Goal: Task Accomplishment & Management: Use online tool/utility

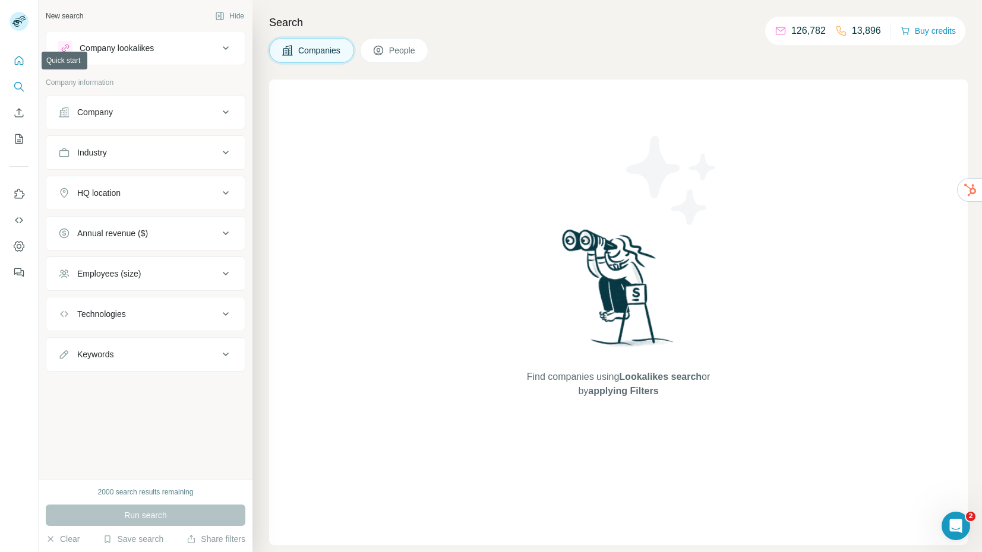
click at [20, 61] on icon "Quick start" at bounding box center [19, 61] width 12 height 12
click at [18, 248] on icon "Dashboard" at bounding box center [19, 247] width 12 height 12
click at [23, 64] on icon "Quick start" at bounding box center [19, 61] width 12 height 12
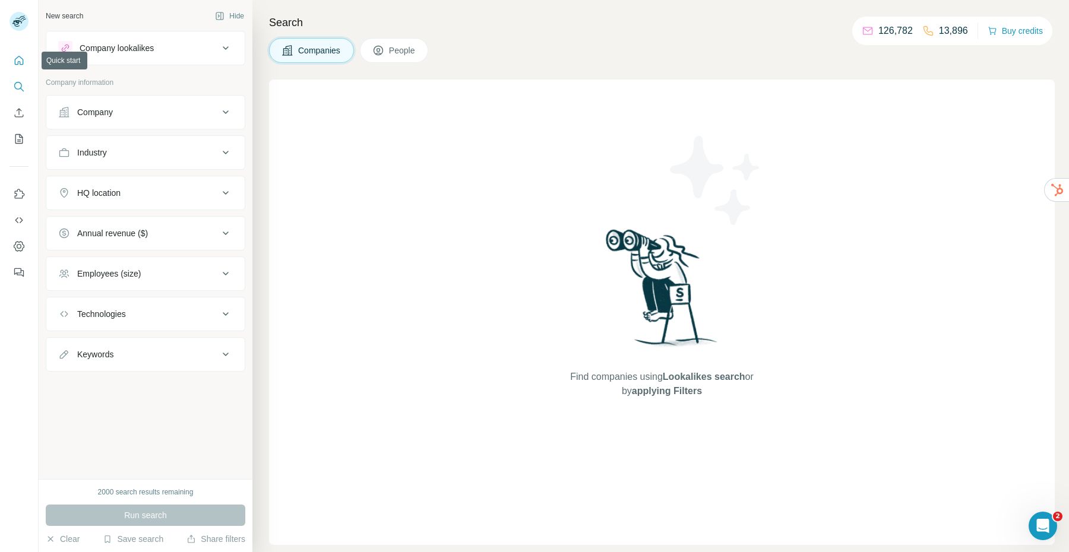
click at [17, 61] on icon "Quick start" at bounding box center [19, 61] width 12 height 12
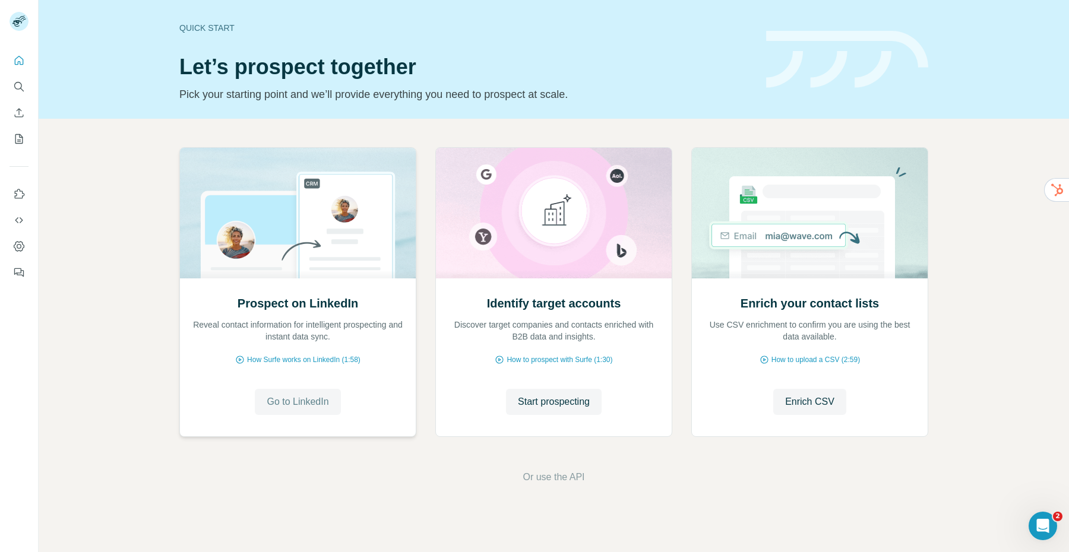
click at [309, 403] on span "Go to LinkedIn" at bounding box center [298, 402] width 62 height 14
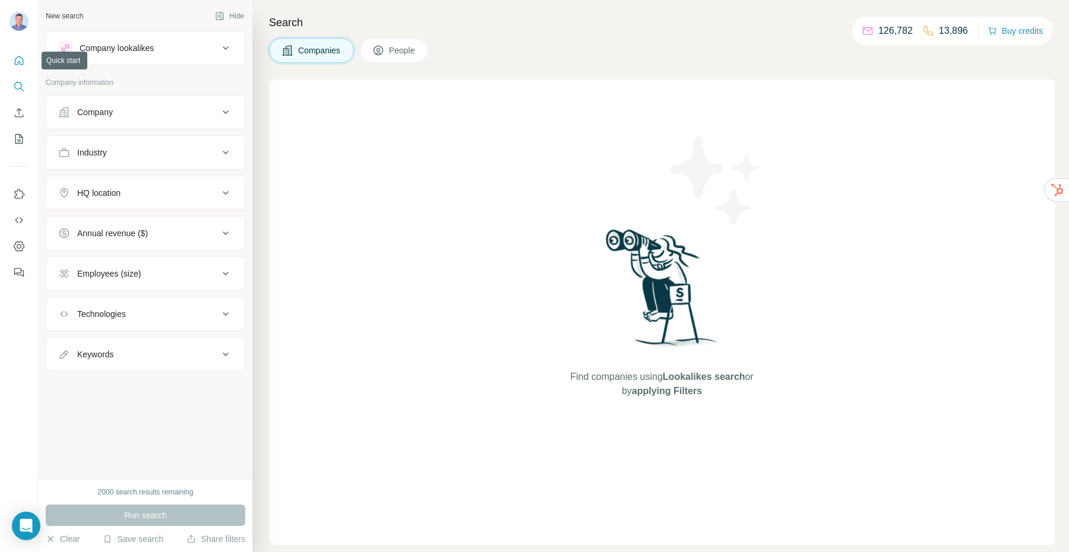
click at [17, 62] on icon "Quick start" at bounding box center [19, 61] width 12 height 12
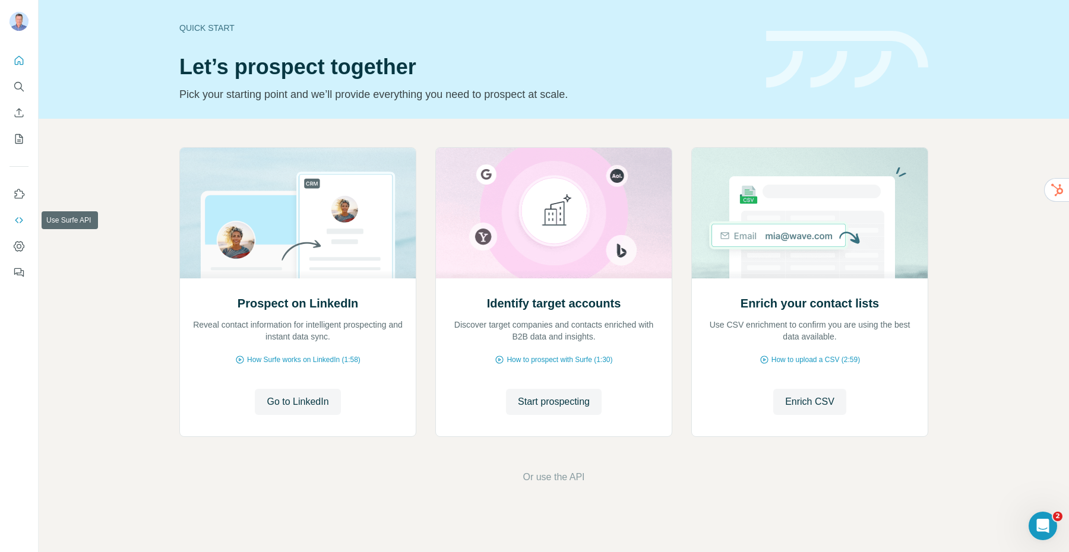
click at [18, 223] on icon "Use Surfe API" at bounding box center [19, 220] width 12 height 12
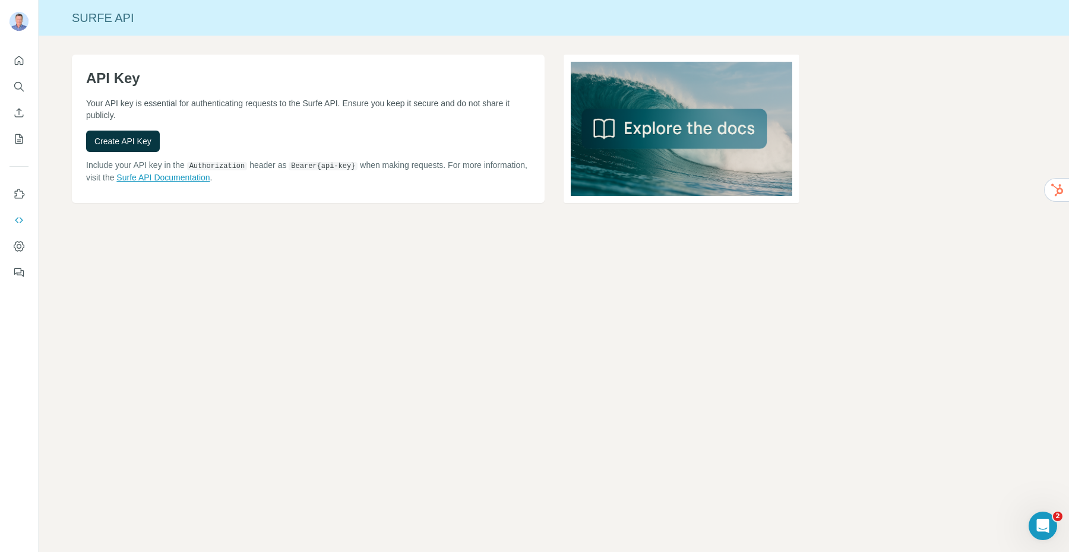
click at [210, 175] on link "Surfe API Documentation" at bounding box center [162, 178] width 93 height 10
click at [23, 65] on icon "Quick start" at bounding box center [19, 61] width 12 height 12
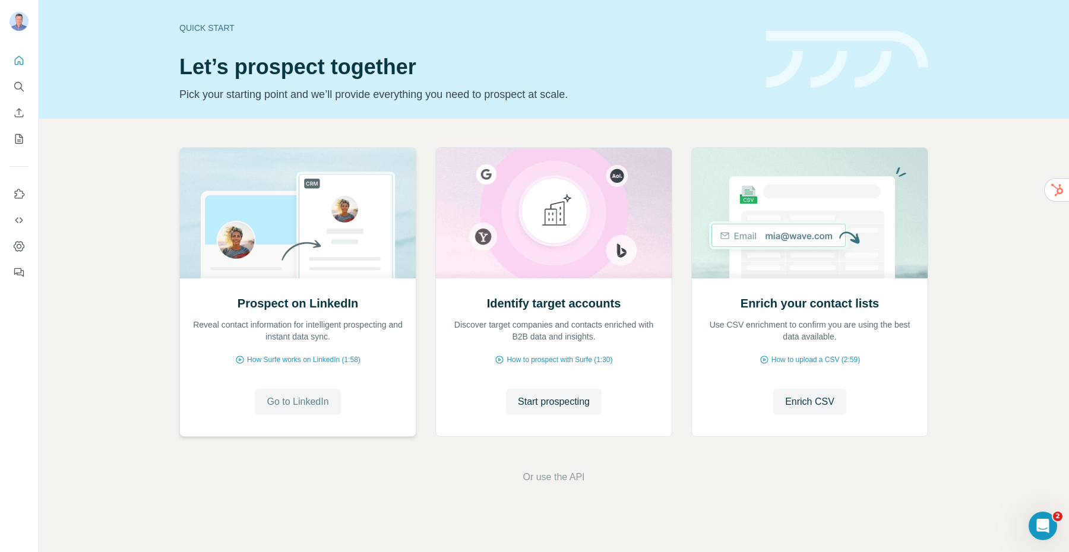
click at [304, 402] on span "Go to LinkedIn" at bounding box center [298, 402] width 62 height 14
click at [577, 410] on button "Start prospecting" at bounding box center [554, 402] width 96 height 26
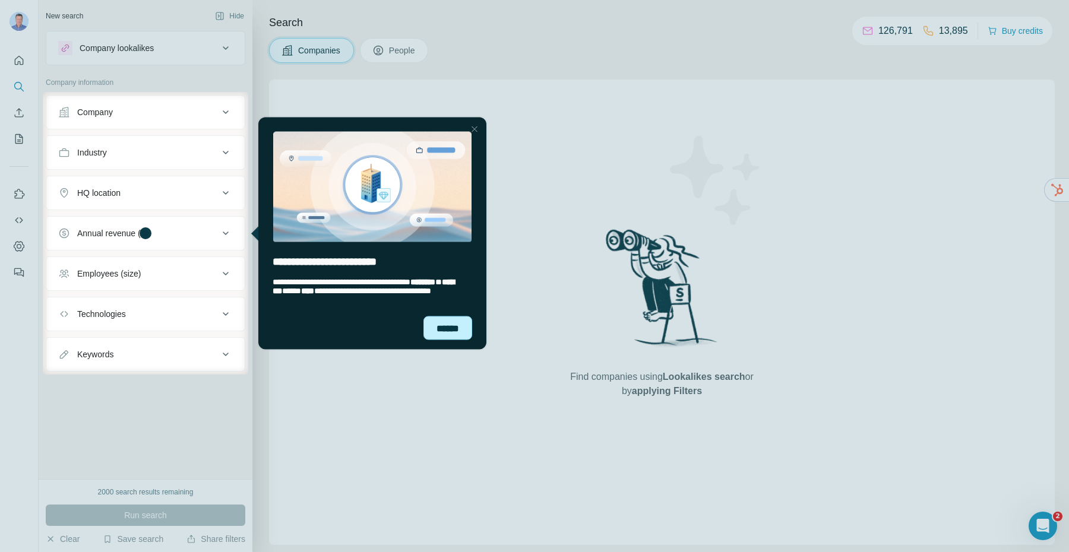
click at [449, 333] on div "******" at bounding box center [448, 328] width 49 height 24
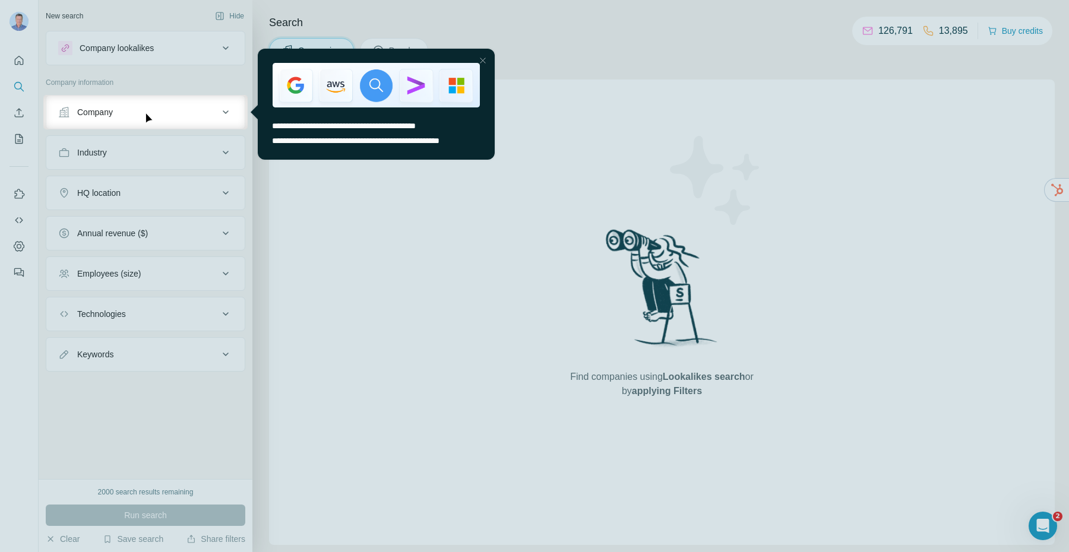
click at [481, 60] on div at bounding box center [483, 60] width 14 height 14
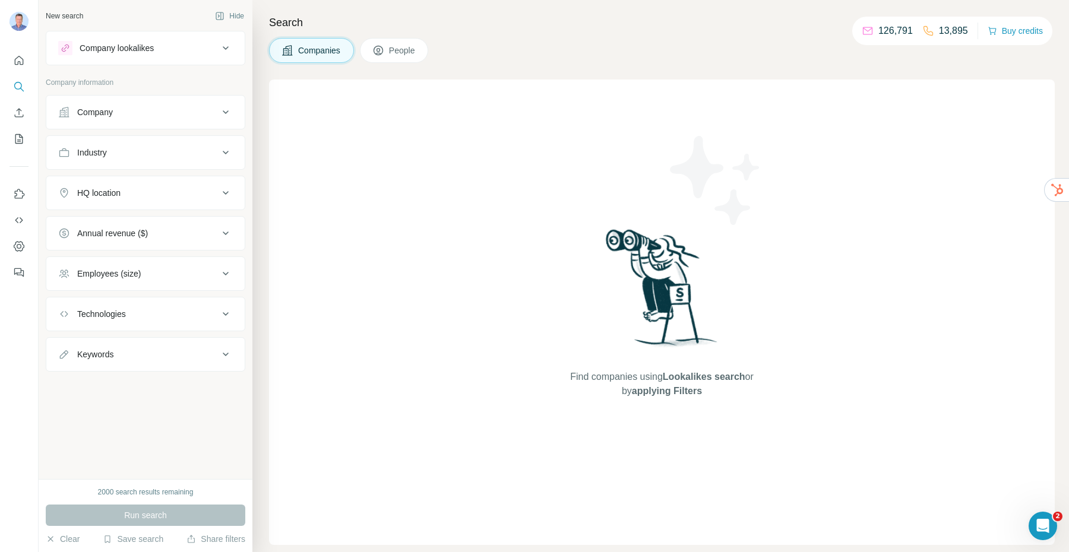
click at [103, 119] on button "Company" at bounding box center [145, 112] width 198 height 29
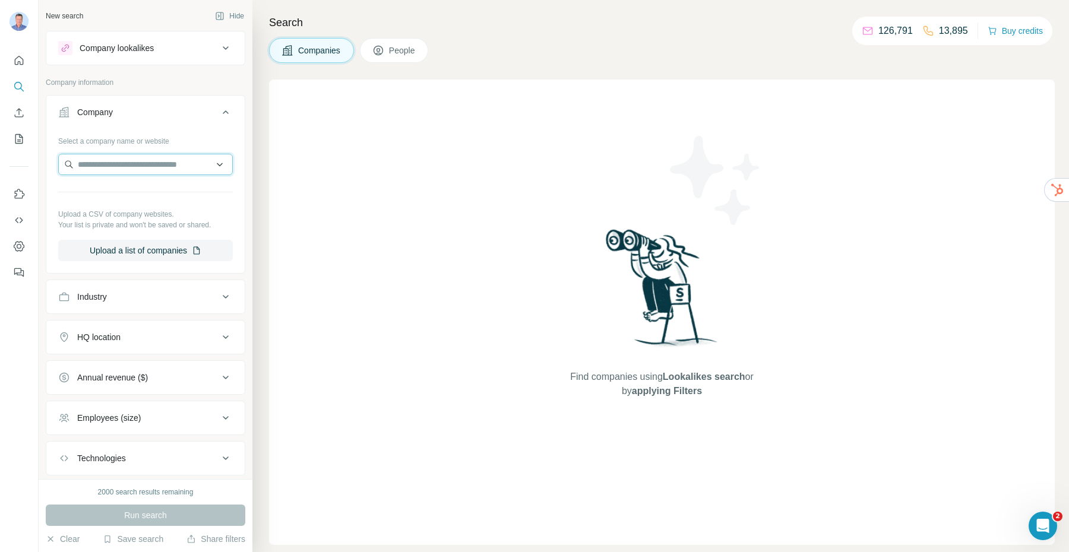
click at [109, 160] on input "text" at bounding box center [145, 164] width 175 height 21
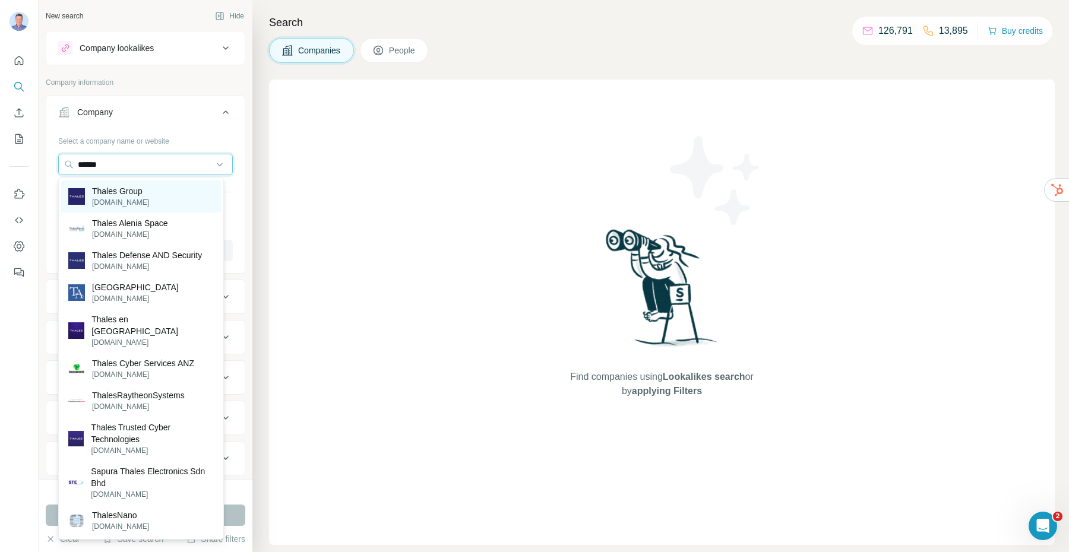
type input "******"
click at [132, 195] on p "Thales Group" at bounding box center [120, 191] width 57 height 12
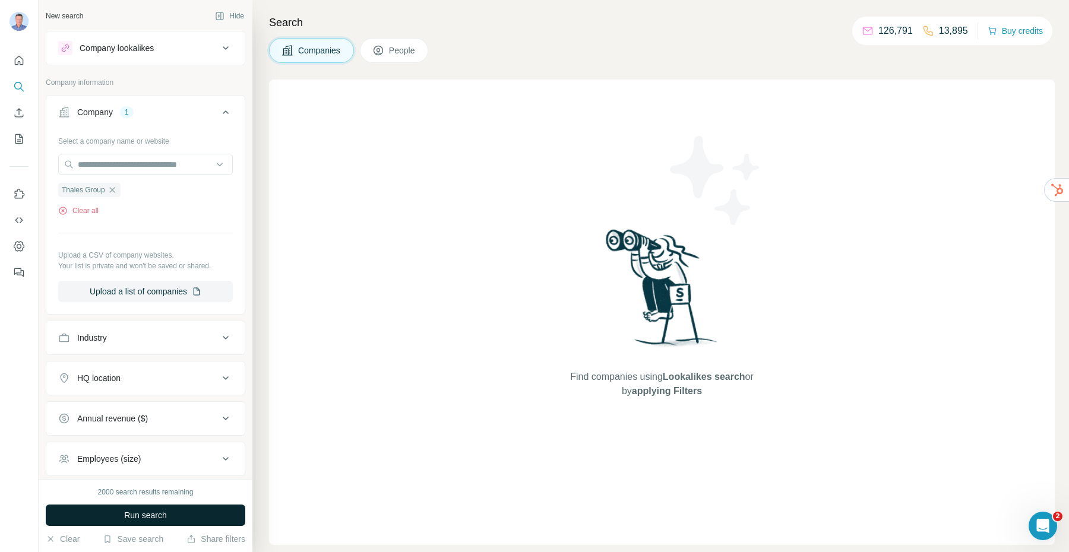
click at [154, 518] on span "Run search" at bounding box center [145, 516] width 43 height 12
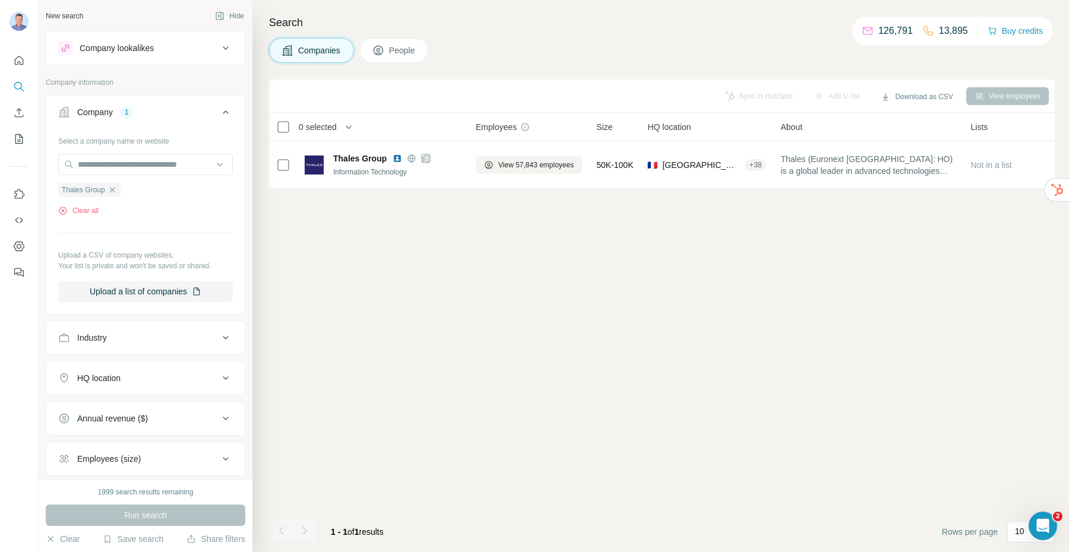
click at [403, 54] on span "People" at bounding box center [402, 51] width 27 height 12
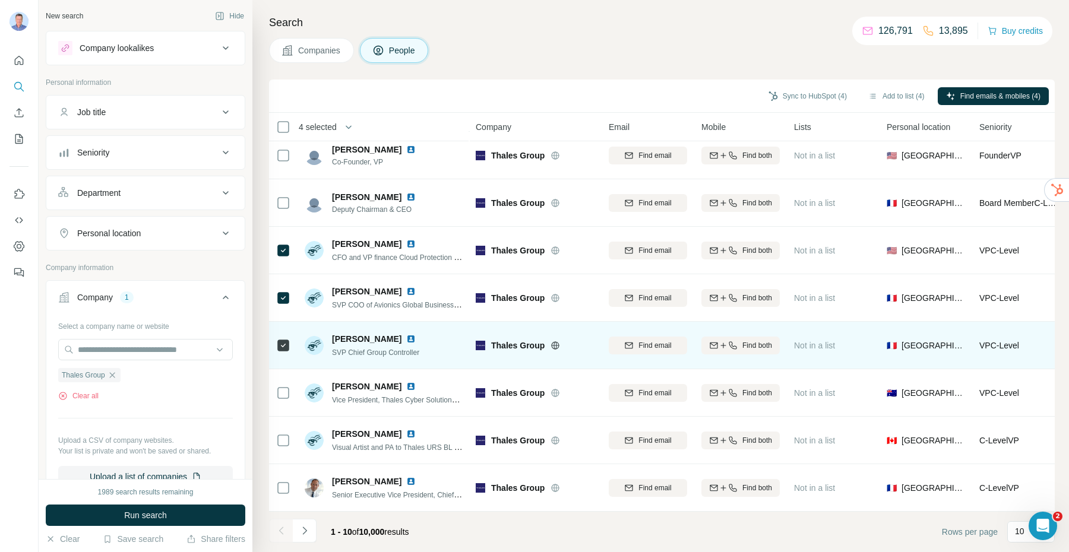
scroll to position [111, 0]
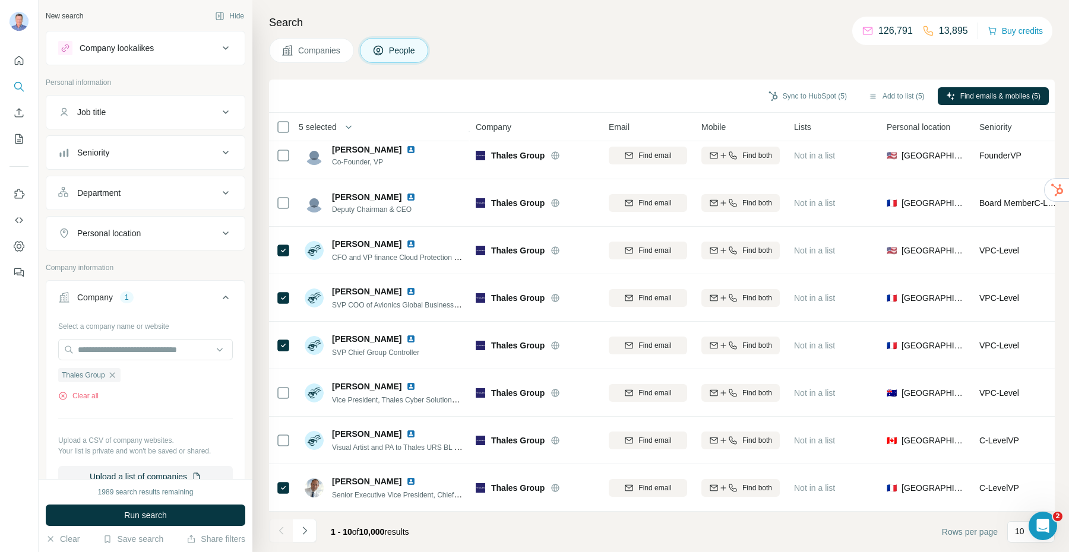
click at [116, 194] on div "Department" at bounding box center [98, 193] width 43 height 12
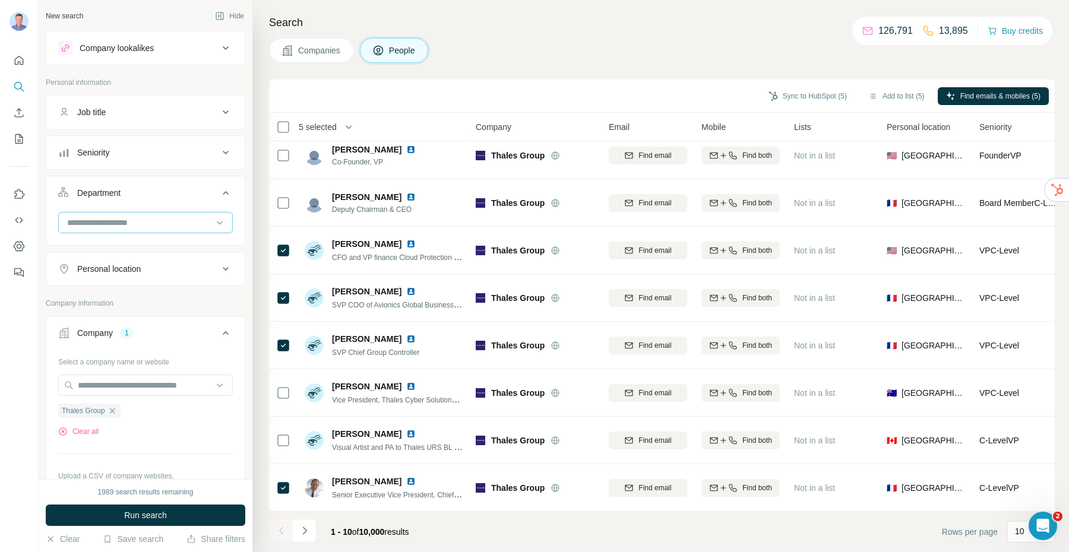
click at [113, 218] on input at bounding box center [139, 222] width 147 height 13
type input "****"
click at [121, 251] on div "Engineering" at bounding box center [141, 250] width 146 height 12
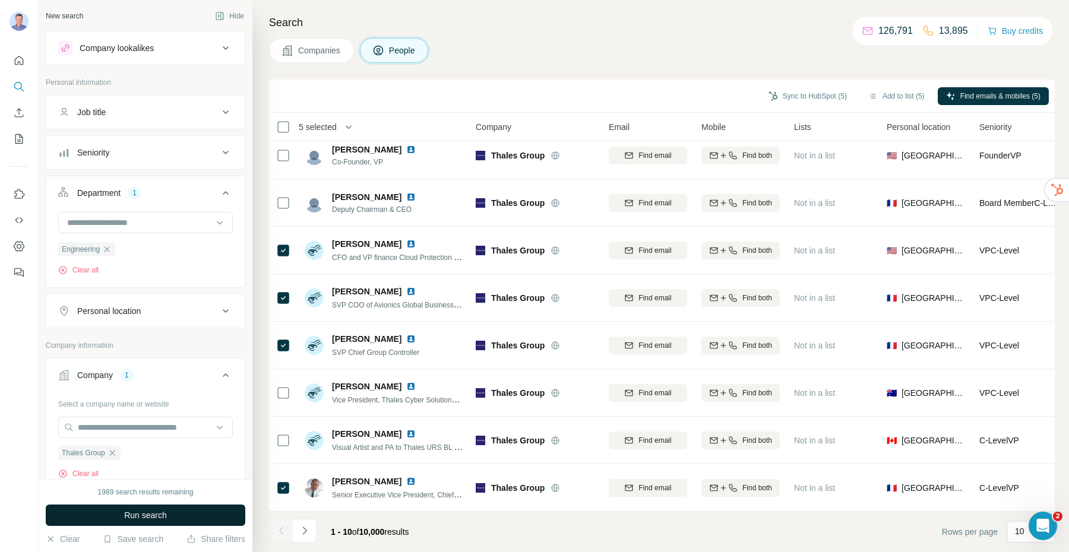
click at [165, 517] on span "Run search" at bounding box center [145, 516] width 43 height 12
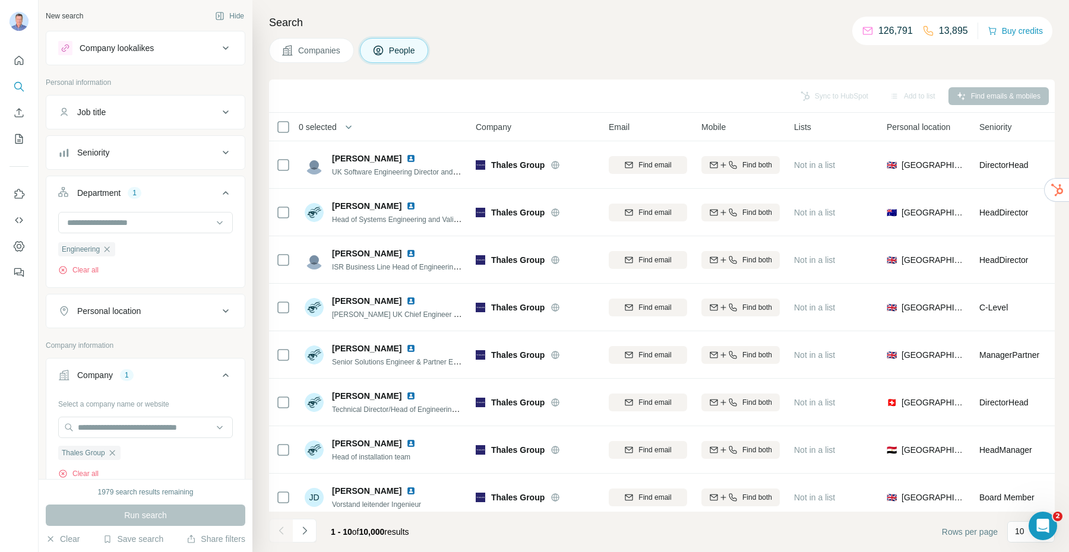
click at [219, 314] on icon at bounding box center [226, 311] width 14 height 14
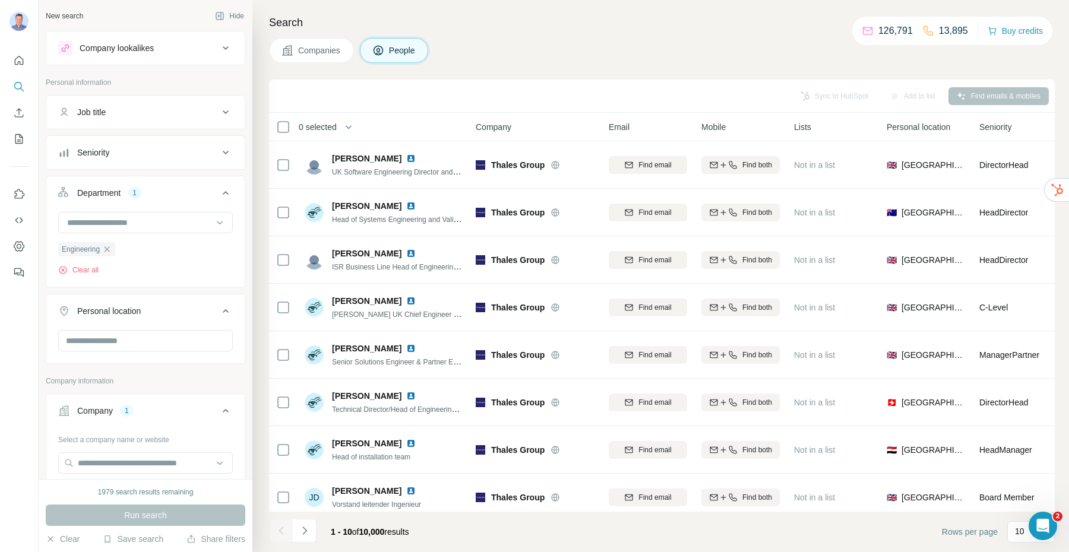
click at [219, 314] on icon at bounding box center [226, 311] width 14 height 14
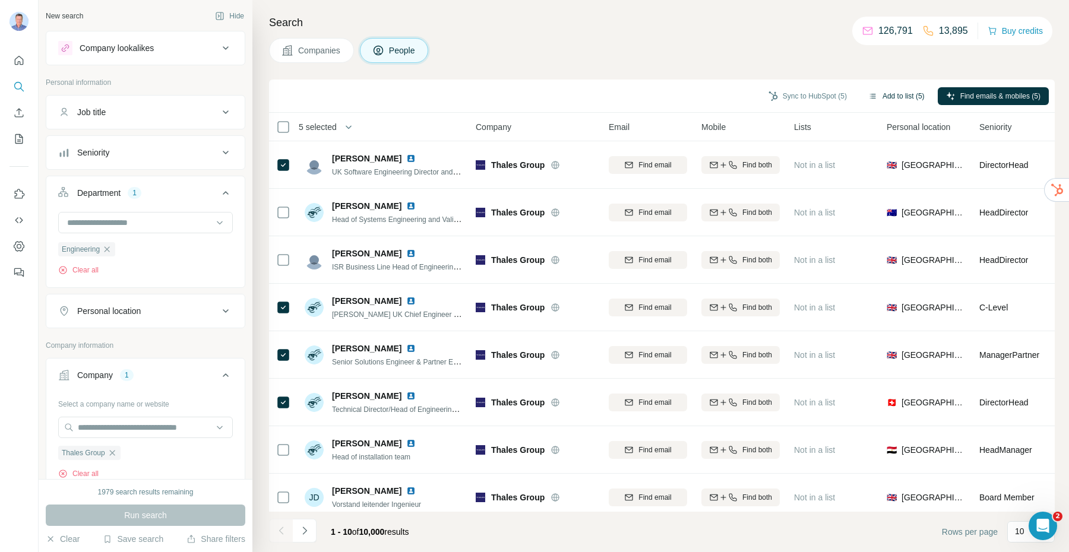
click at [890, 98] on button "Add to list (5)" at bounding box center [896, 96] width 73 height 18
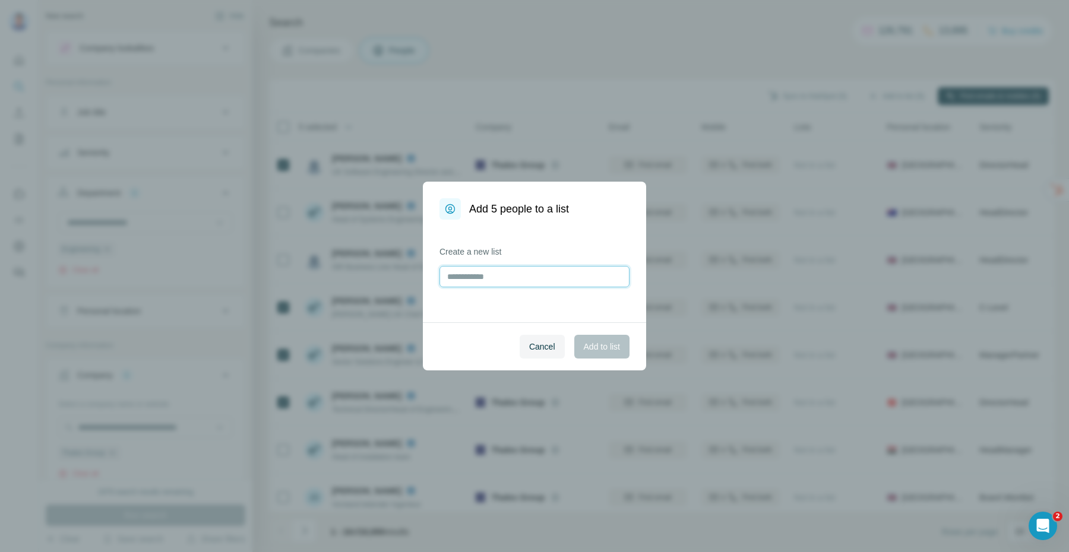
click at [559, 275] on input "text" at bounding box center [535, 276] width 190 height 21
type input "*******"
click at [601, 348] on span "Add to list" at bounding box center [602, 347] width 36 height 12
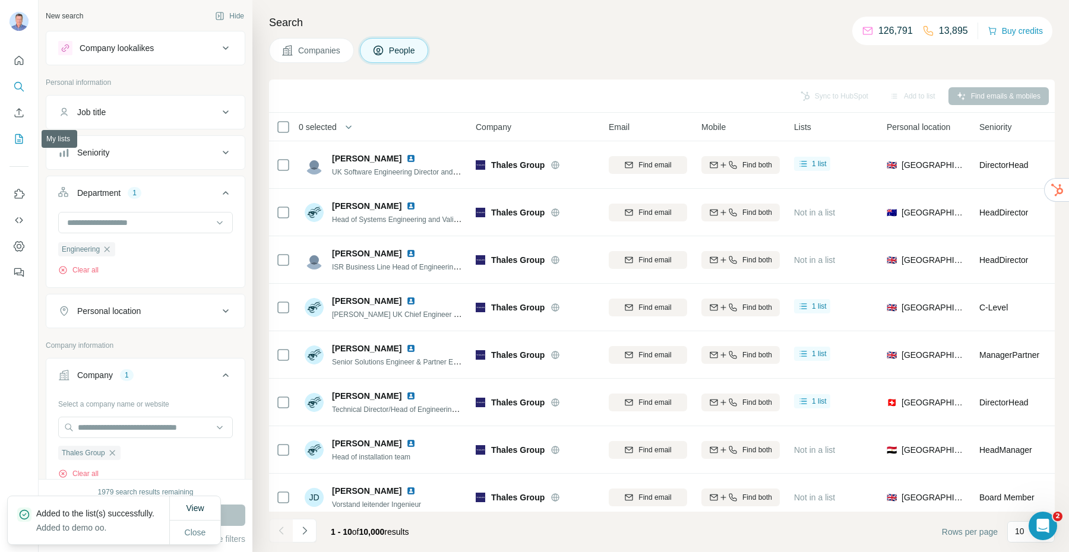
click at [20, 141] on icon "My lists" at bounding box center [20, 138] width 6 height 8
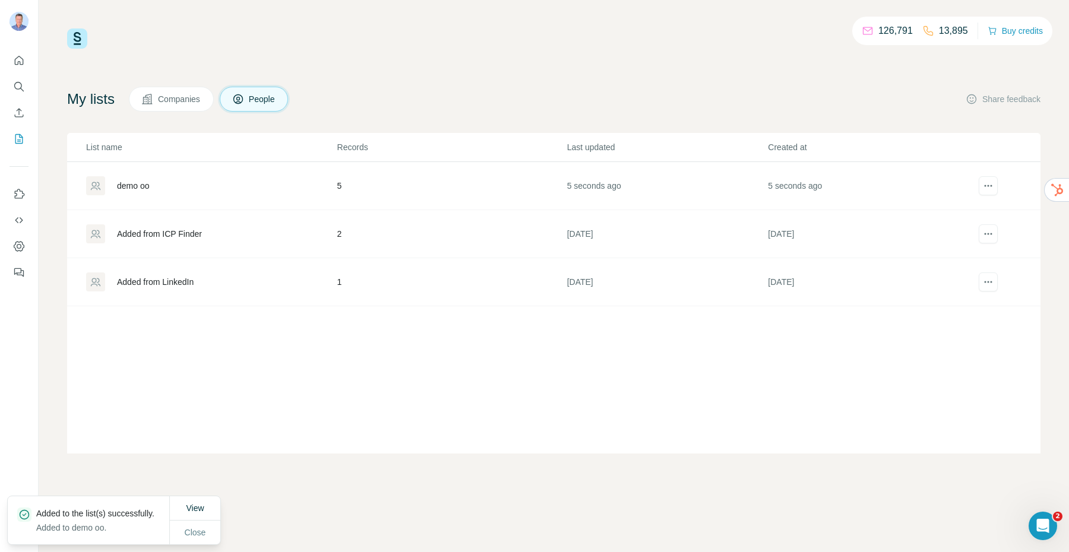
click at [153, 187] on div "demo oo" at bounding box center [211, 185] width 250 height 19
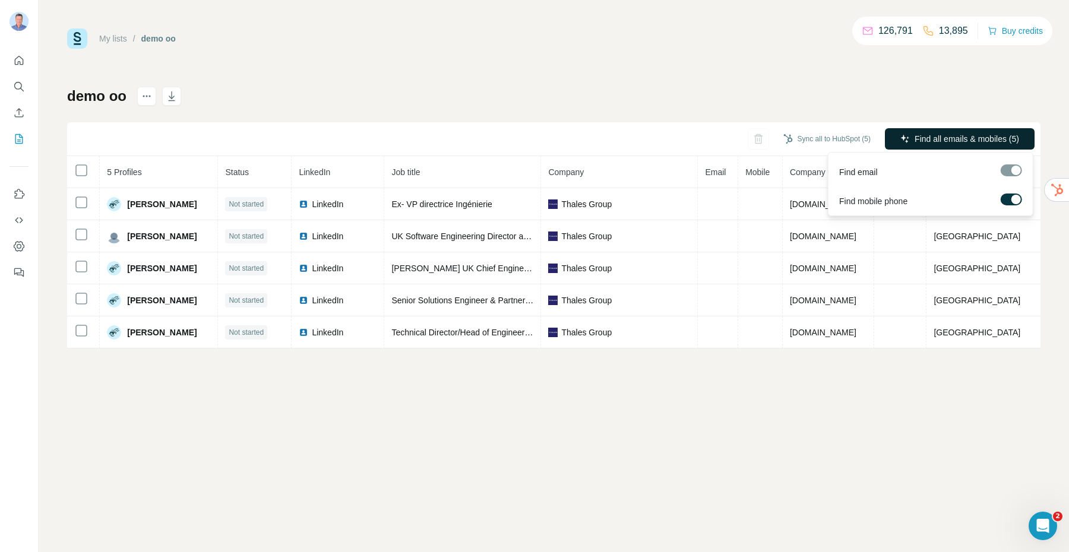
click at [958, 139] on span "Find all emails & mobiles (5)" at bounding box center [967, 139] width 105 height 12
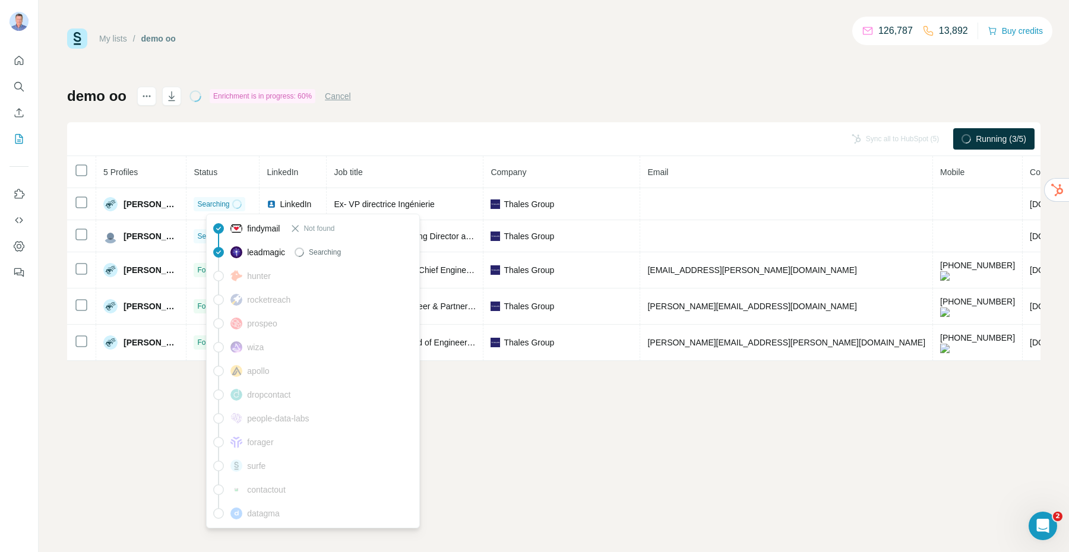
click at [228, 232] on div "findymail Not found" at bounding box center [313, 229] width 208 height 24
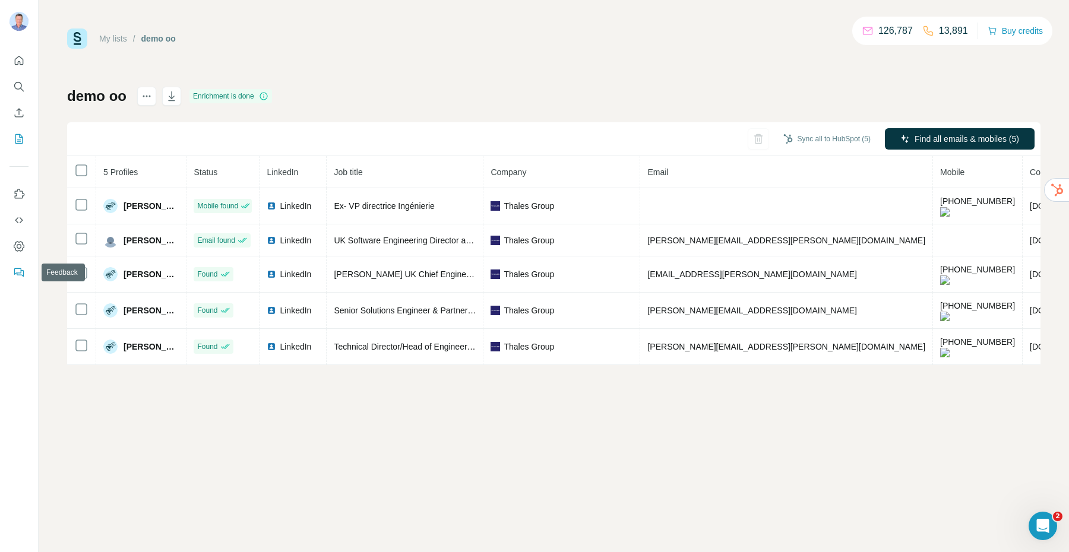
drag, startPoint x: 17, startPoint y: 248, endPoint x: 14, endPoint y: 269, distance: 20.9
click at [14, 269] on nav at bounding box center [19, 234] width 19 height 100
click at [17, 246] on icon "Dashboard" at bounding box center [19, 246] width 5 height 5
click at [13, 65] on icon "Quick start" at bounding box center [19, 61] width 12 height 12
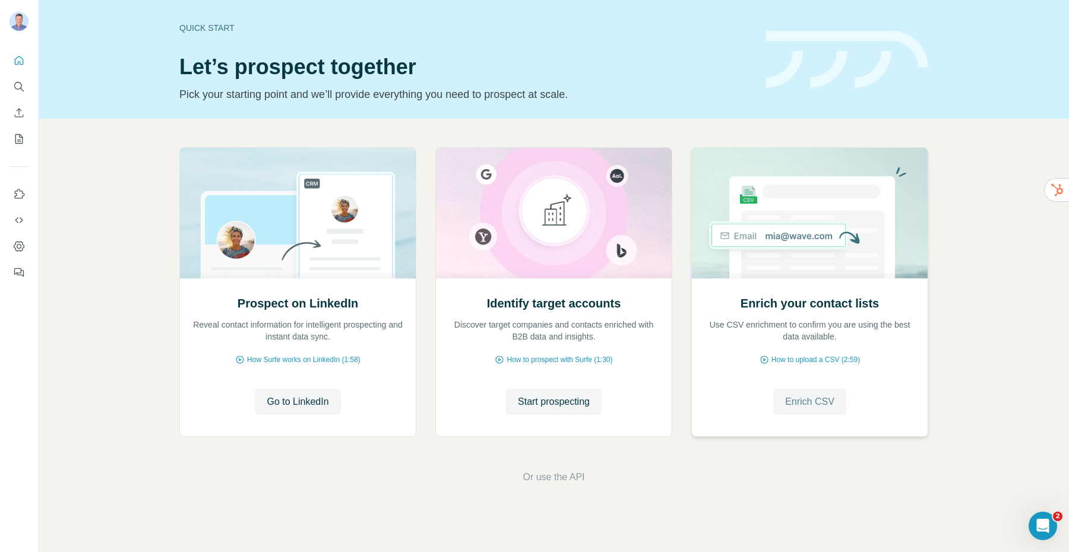
click at [825, 404] on span "Enrich CSV" at bounding box center [809, 402] width 49 height 14
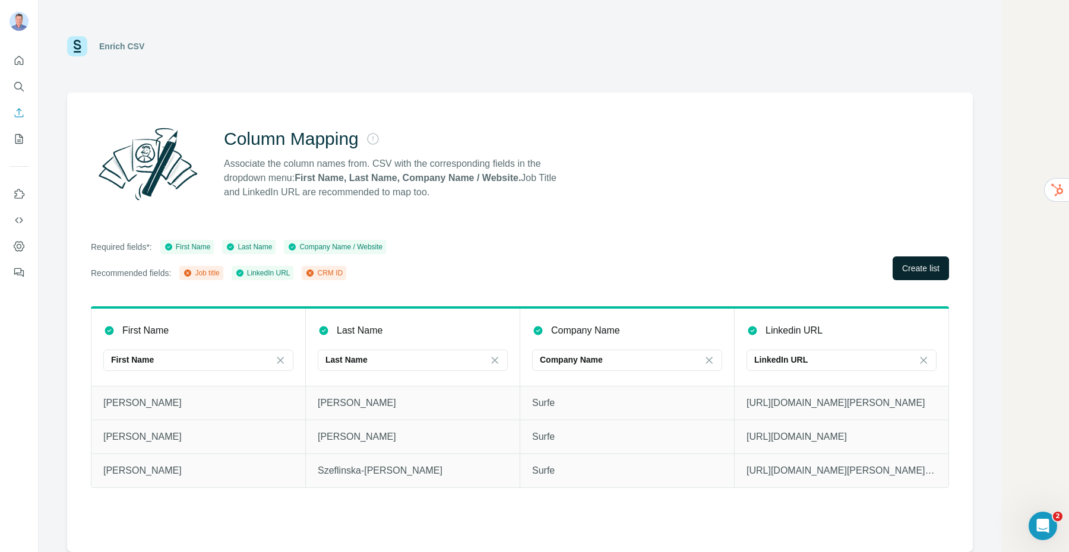
click at [908, 267] on span "Create list" at bounding box center [920, 269] width 37 height 12
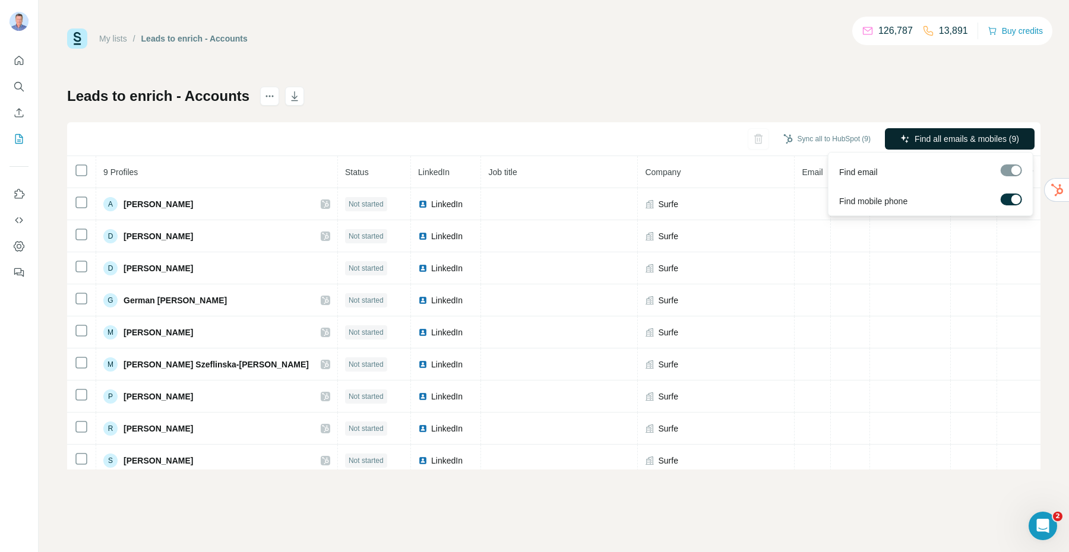
click at [953, 141] on span "Find all emails & mobiles (9)" at bounding box center [967, 139] width 105 height 12
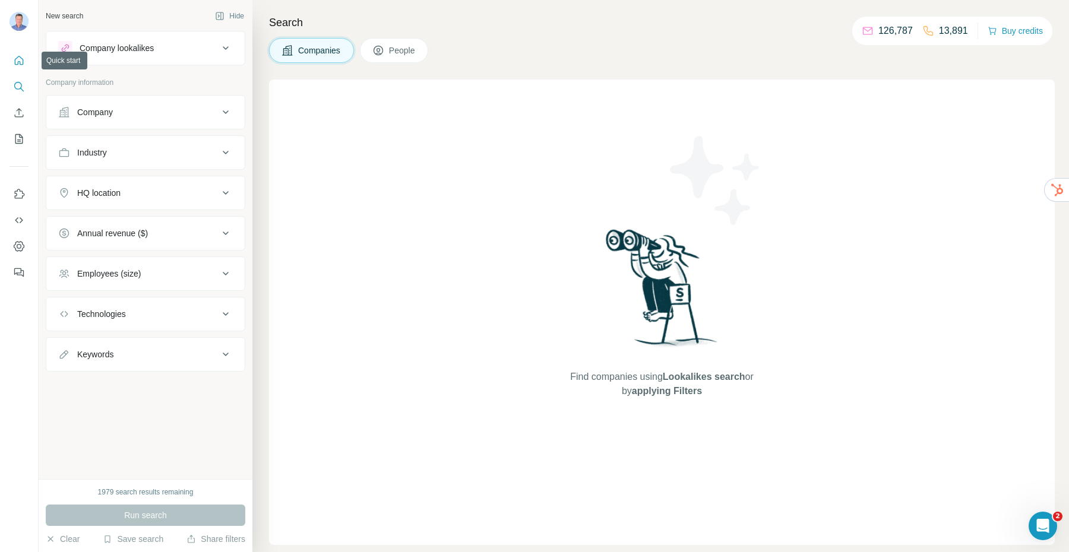
click at [21, 67] on button "Quick start" at bounding box center [19, 60] width 19 height 21
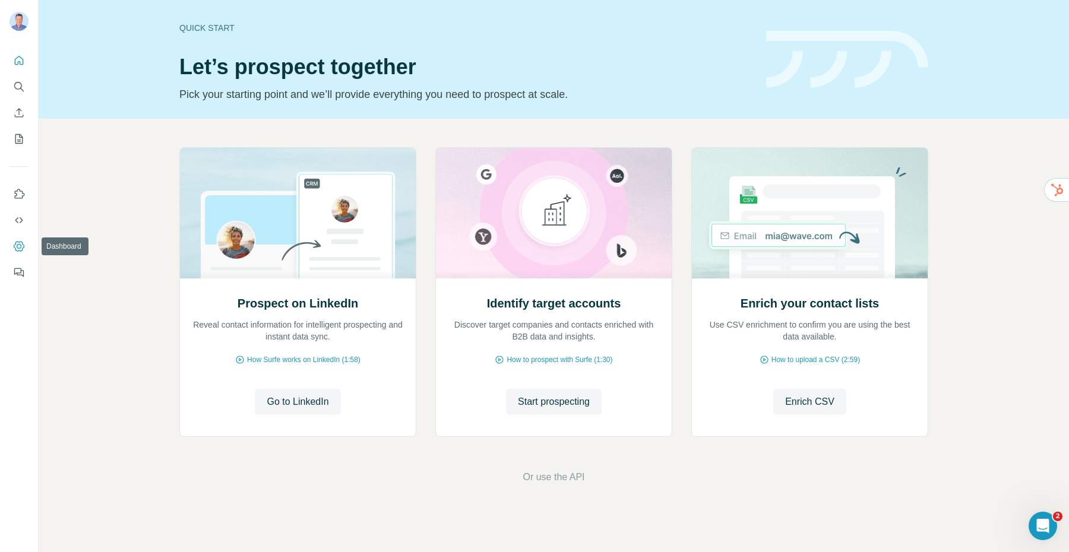
click at [22, 247] on icon "Dashboard" at bounding box center [19, 247] width 12 height 12
